Goal: Task Accomplishment & Management: Use online tool/utility

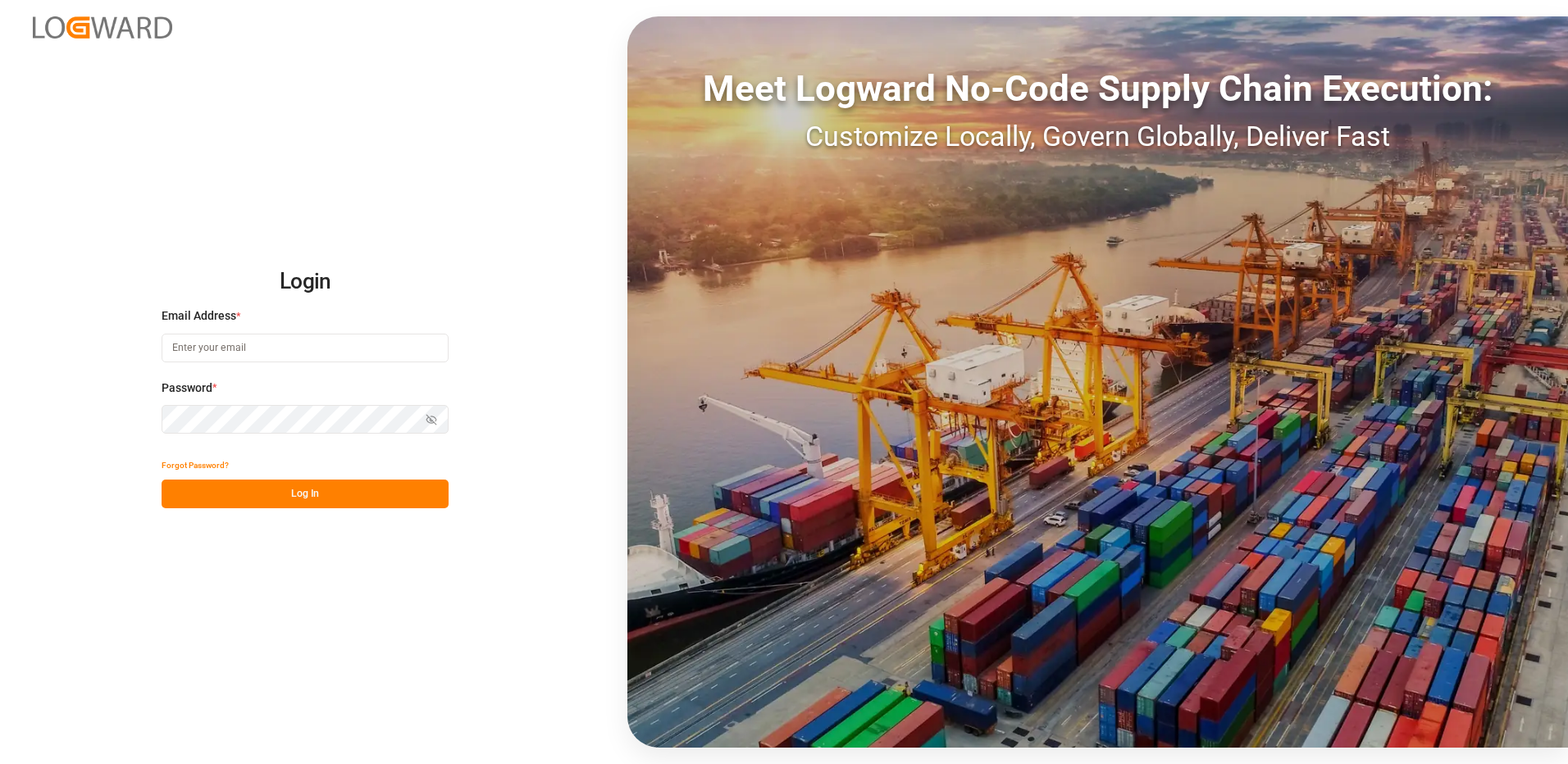
type input "[EMAIL_ADDRESS][DOMAIN_NAME]"
click at [306, 505] on button "Log In" at bounding box center [305, 494] width 287 height 29
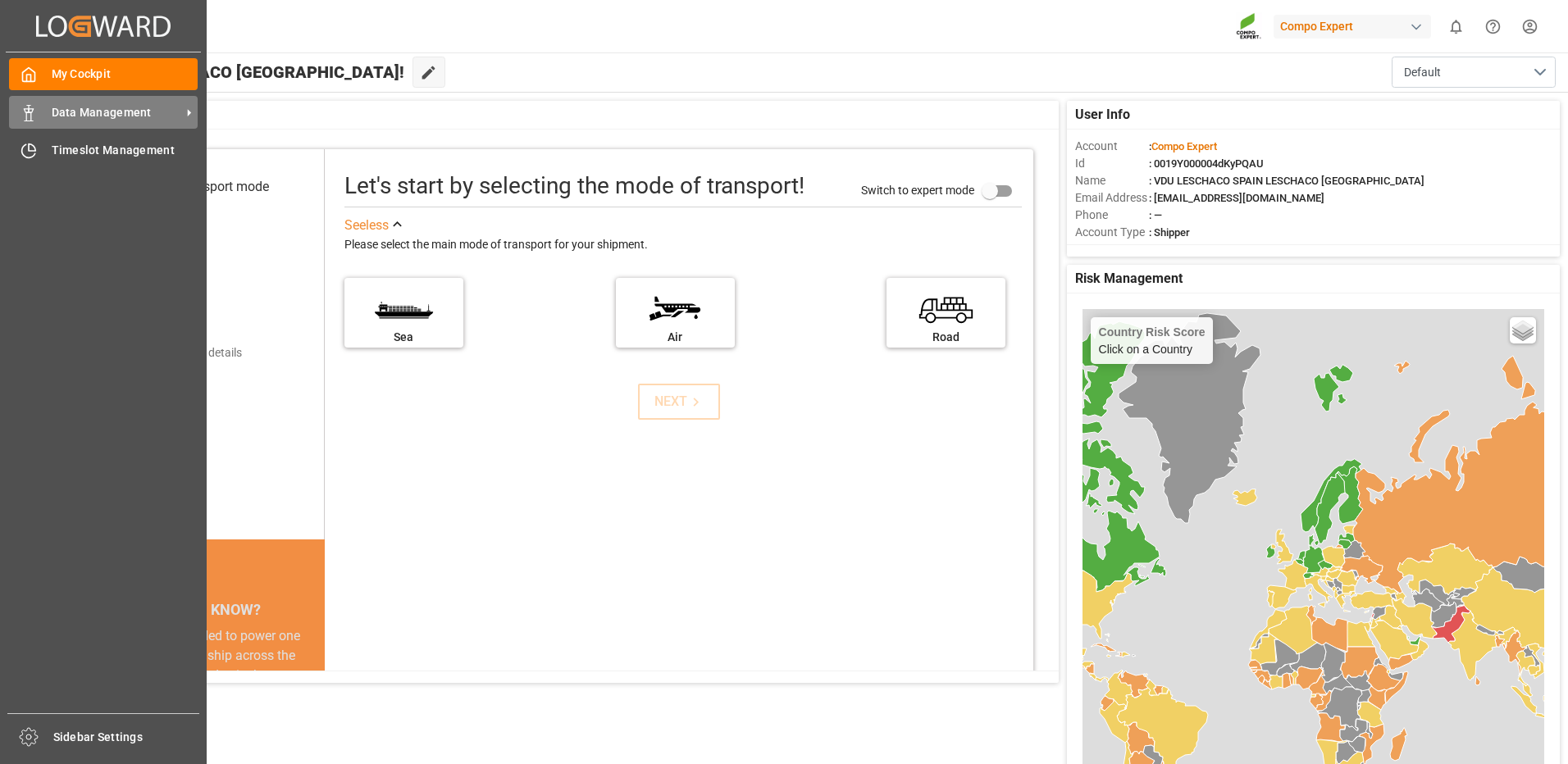
click at [36, 110] on icon at bounding box center [28, 112] width 16 height 16
click at [20, 142] on div at bounding box center [23, 150] width 28 height 17
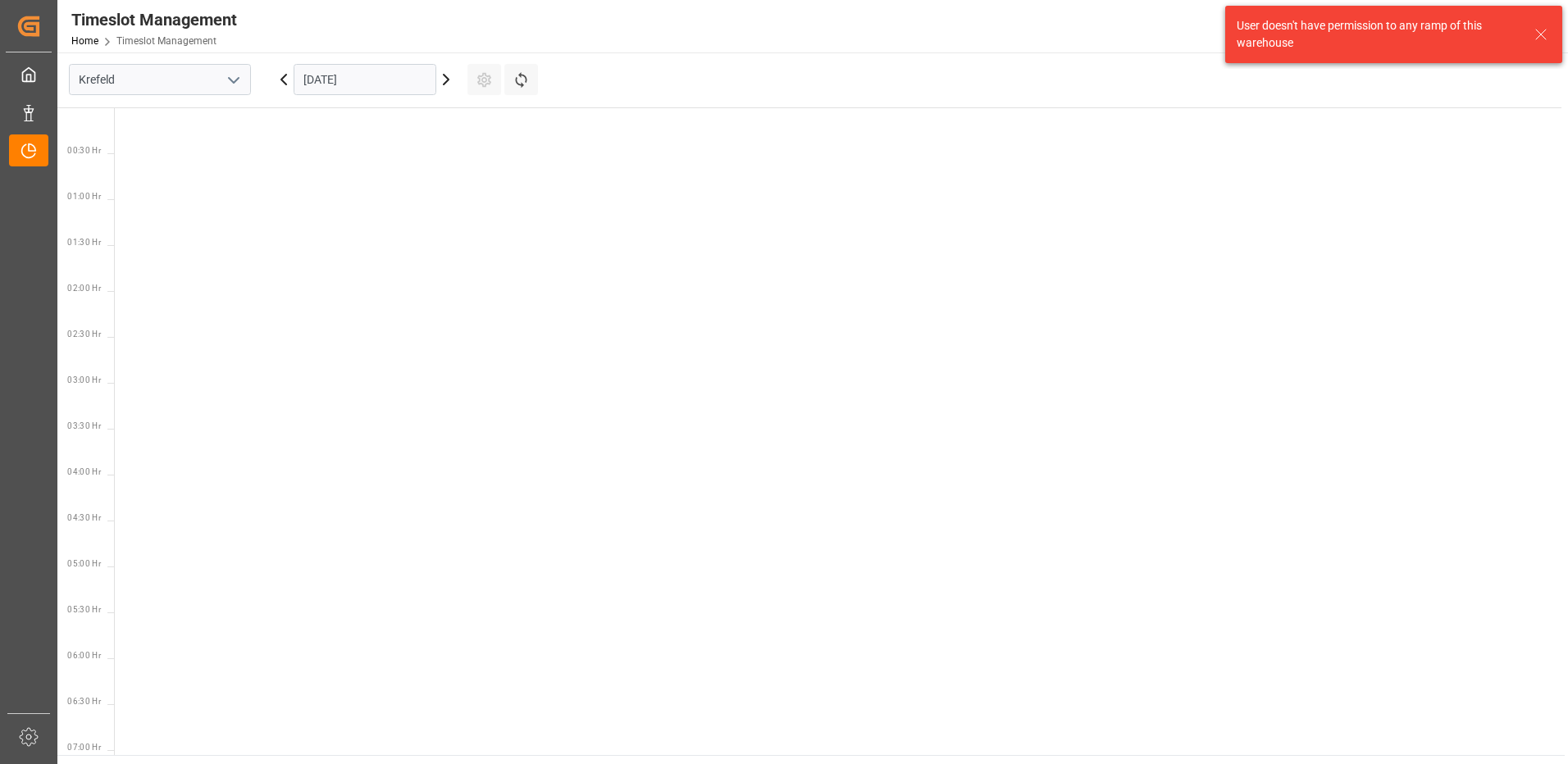
scroll to position [667, 0]
drag, startPoint x: 232, startPoint y: 72, endPoint x: 224, endPoint y: 82, distance: 12.8
click at [231, 72] on icon "open menu" at bounding box center [233, 80] width 20 height 20
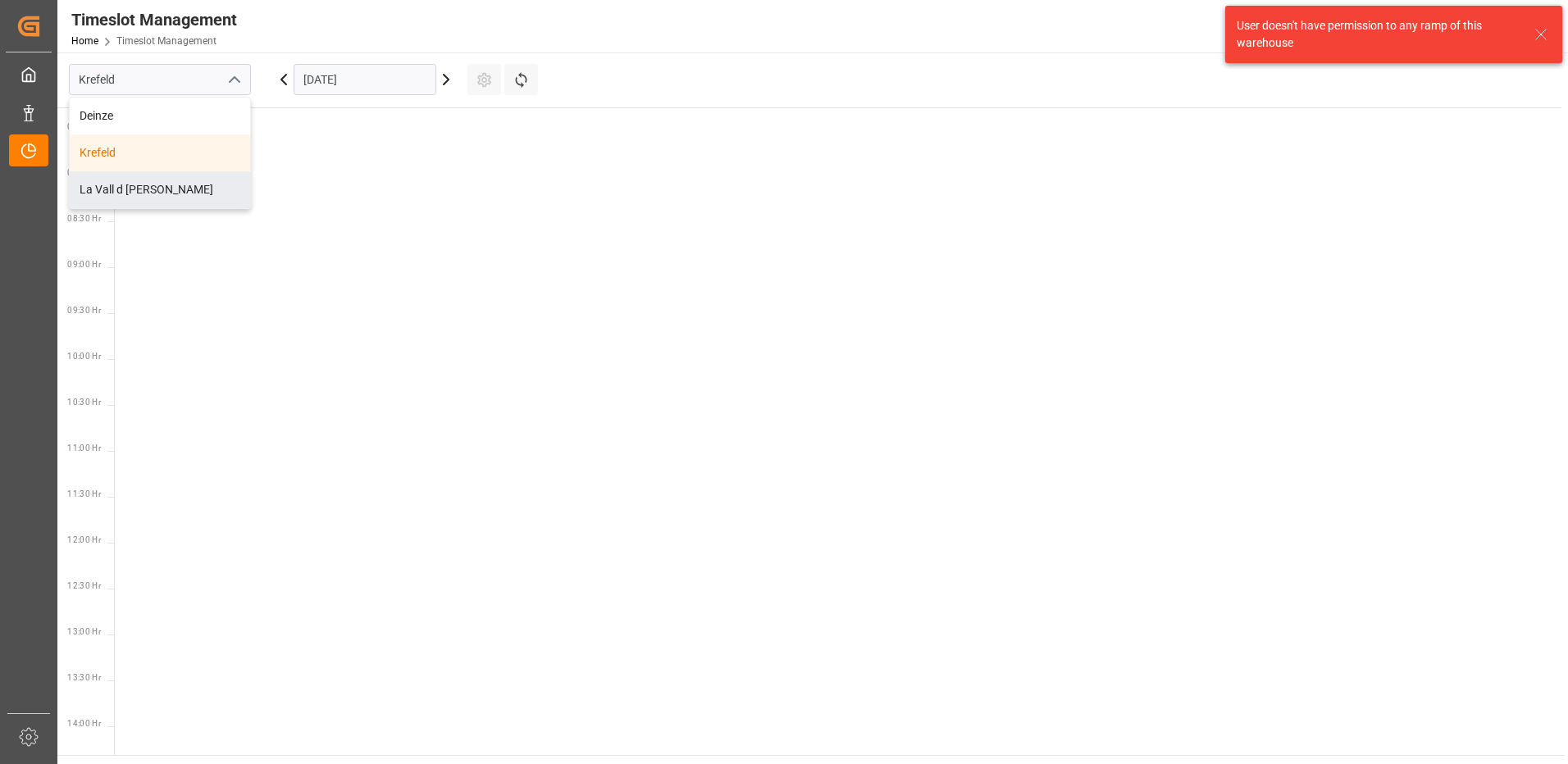
drag, startPoint x: 140, startPoint y: 184, endPoint x: 181, endPoint y: 155, distance: 50.2
click at [147, 175] on div "La Vall d [PERSON_NAME]" at bounding box center [159, 189] width 180 height 37
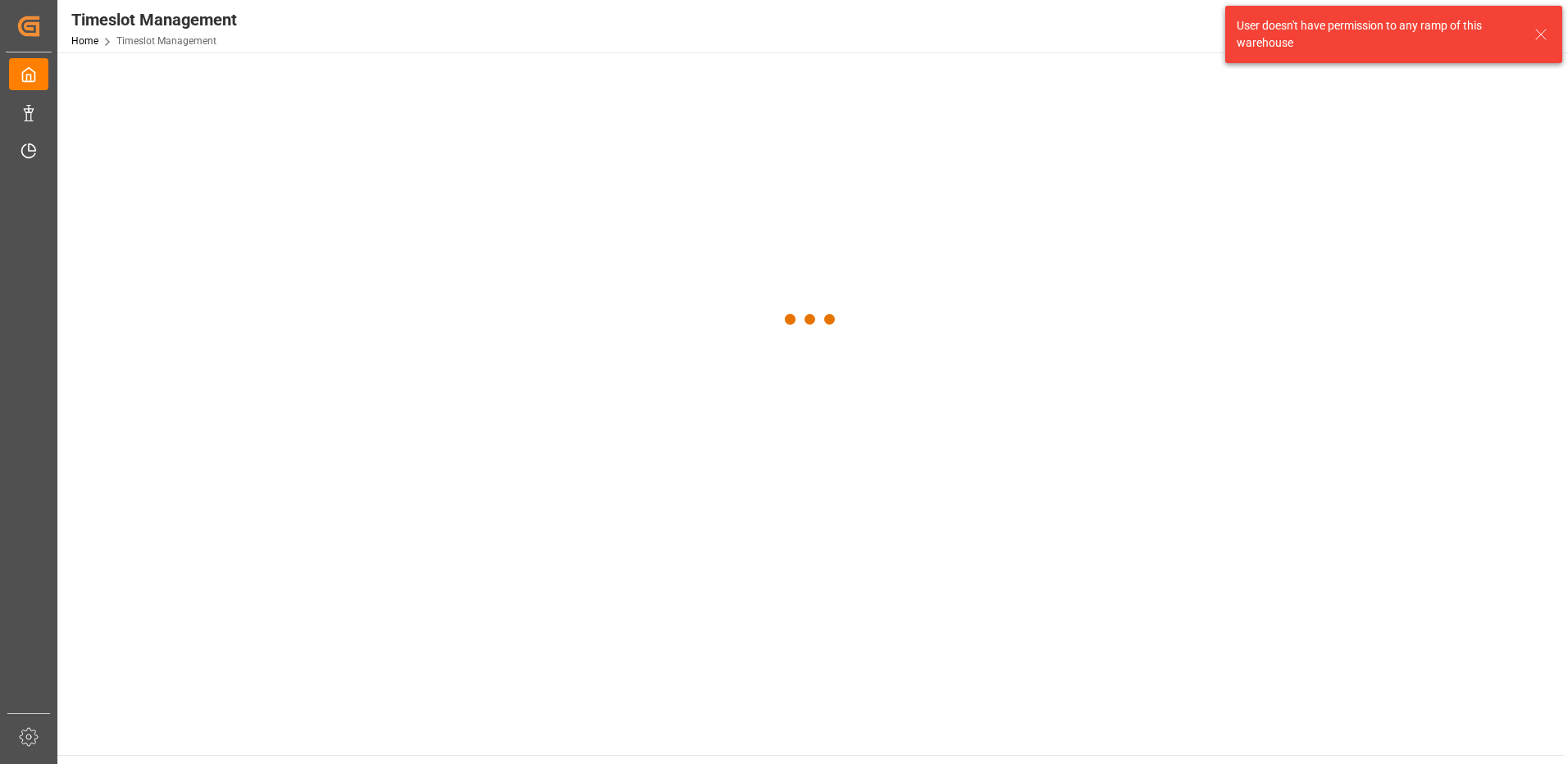
click at [338, 79] on div at bounding box center [811, 320] width 1507 height 534
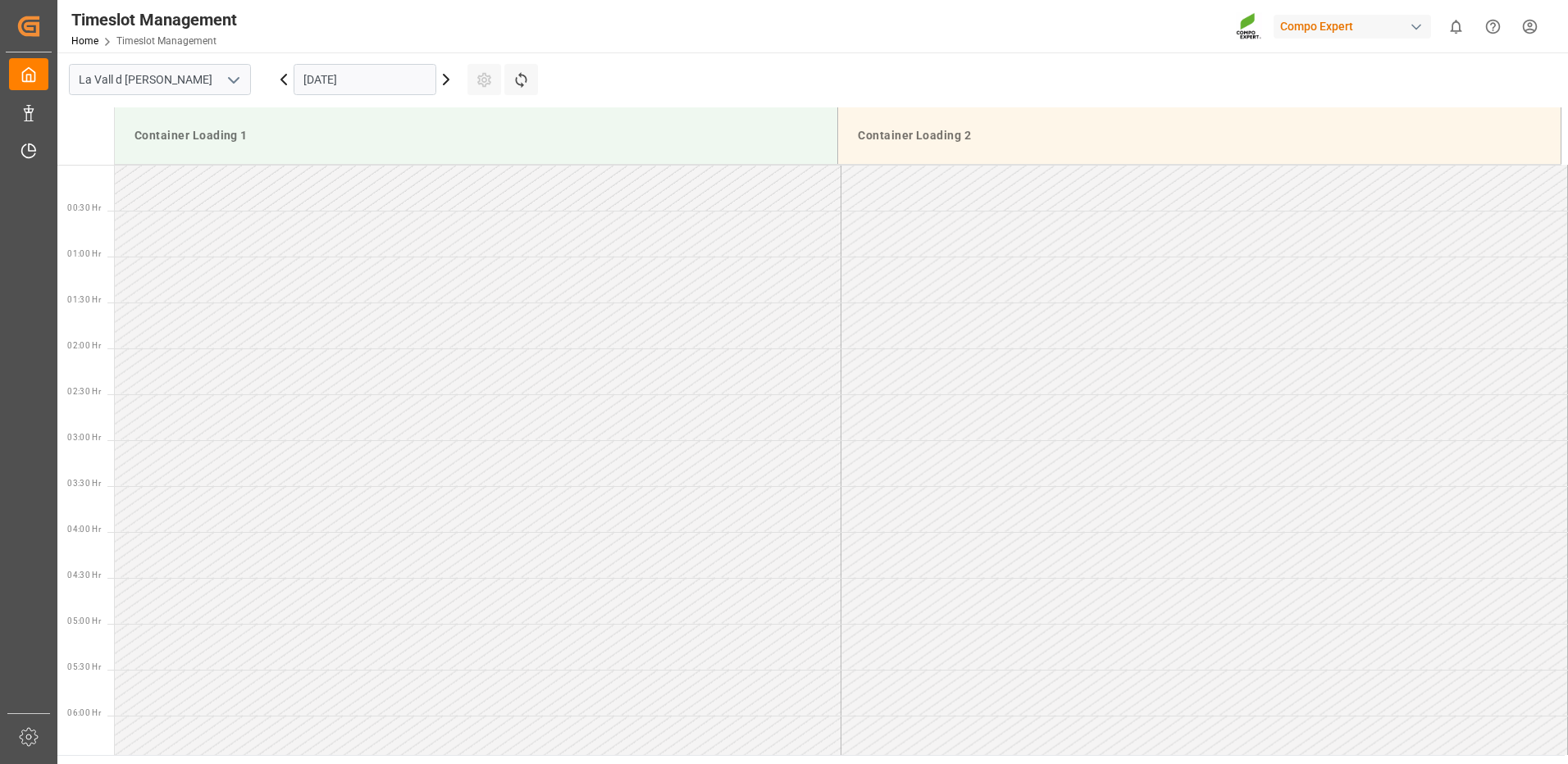
click at [367, 82] on input "[DATE]" at bounding box center [365, 79] width 142 height 31
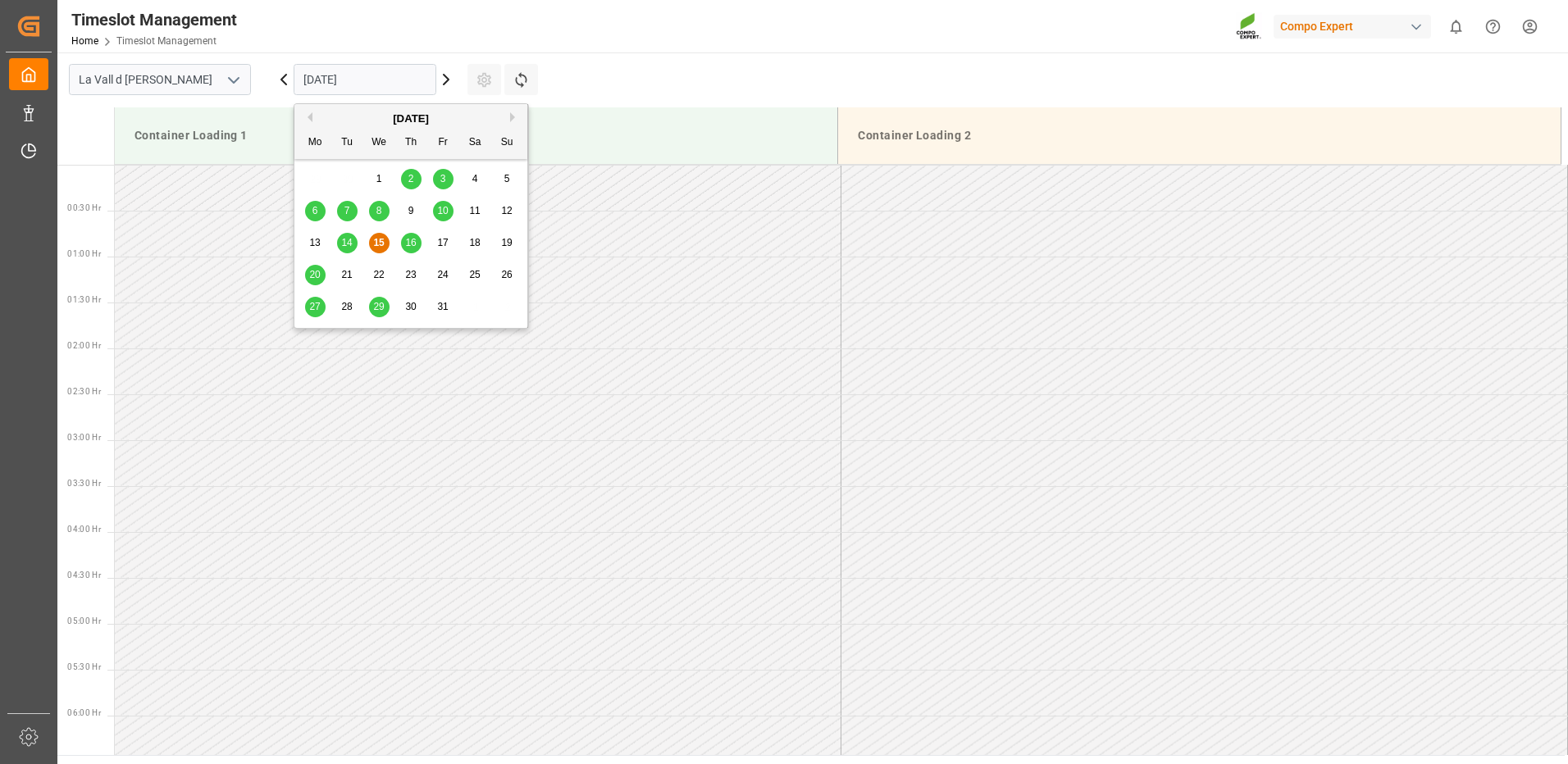
click at [408, 243] on span "16" at bounding box center [410, 243] width 10 height 11
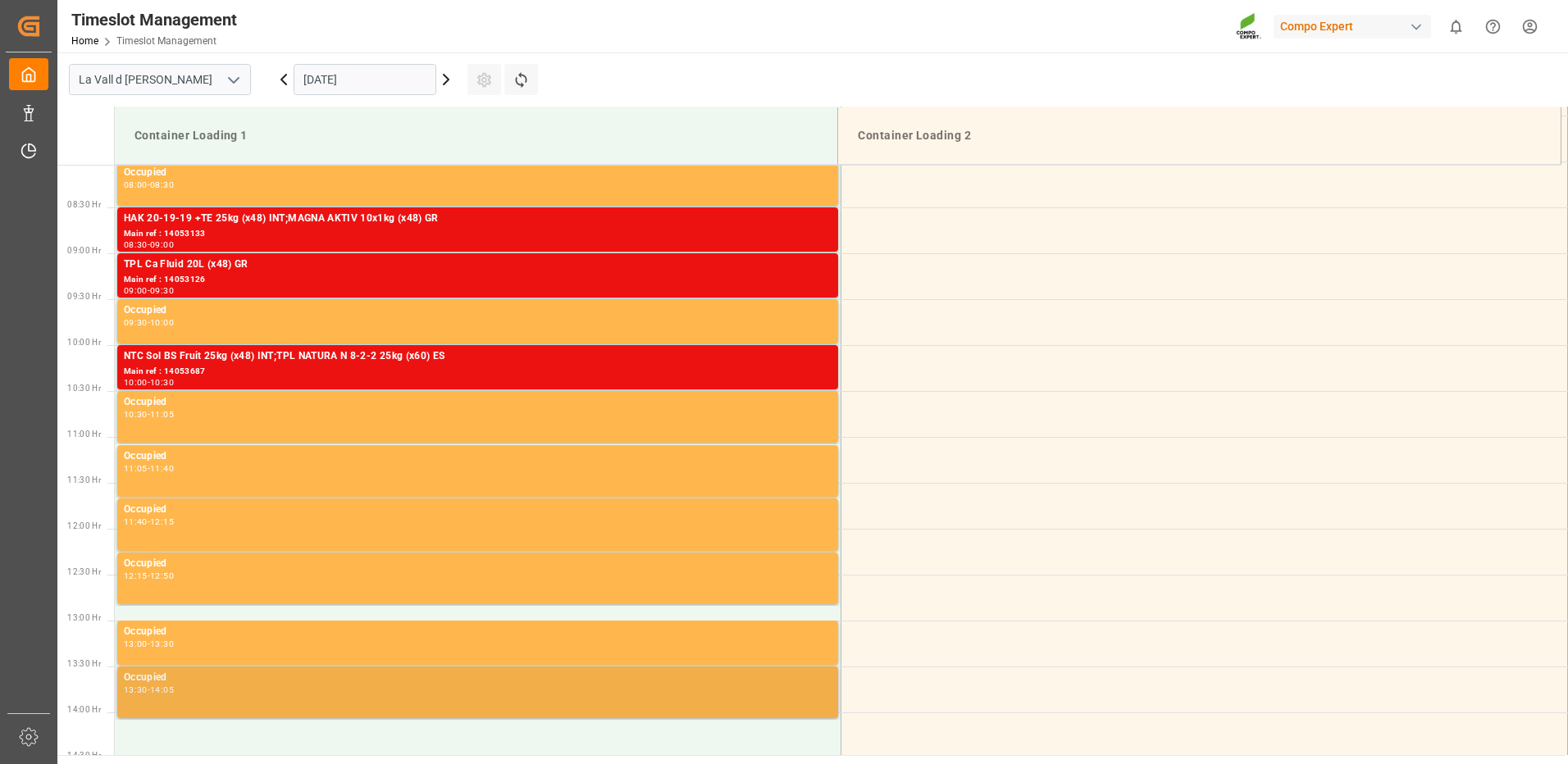
scroll to position [902, 0]
